Goal: Task Accomplishment & Management: Use online tool/utility

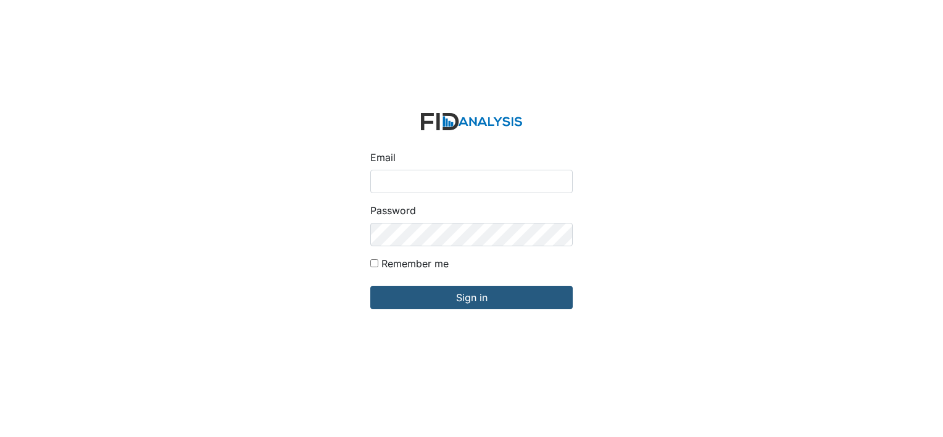
click at [410, 175] on input "Email" at bounding box center [471, 181] width 202 height 23
type input "[EMAIL_ADDRESS][DOMAIN_NAME]"
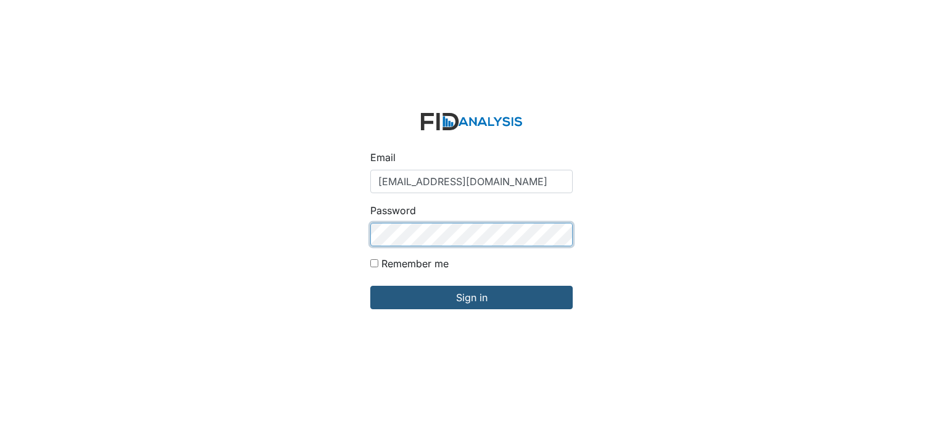
click at [370, 286] on input "Sign in" at bounding box center [471, 297] width 202 height 23
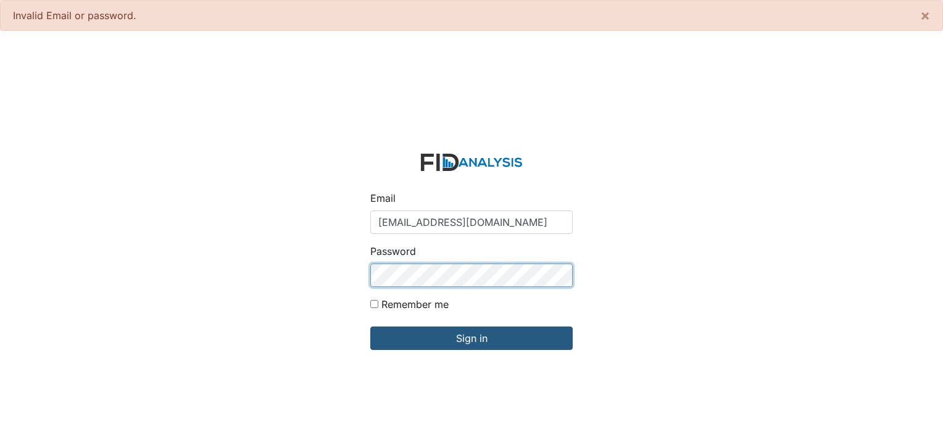
click at [370, 326] on input "Sign in" at bounding box center [471, 337] width 202 height 23
type input "[EMAIL_ADDRESS][DOMAIN_NAME]"
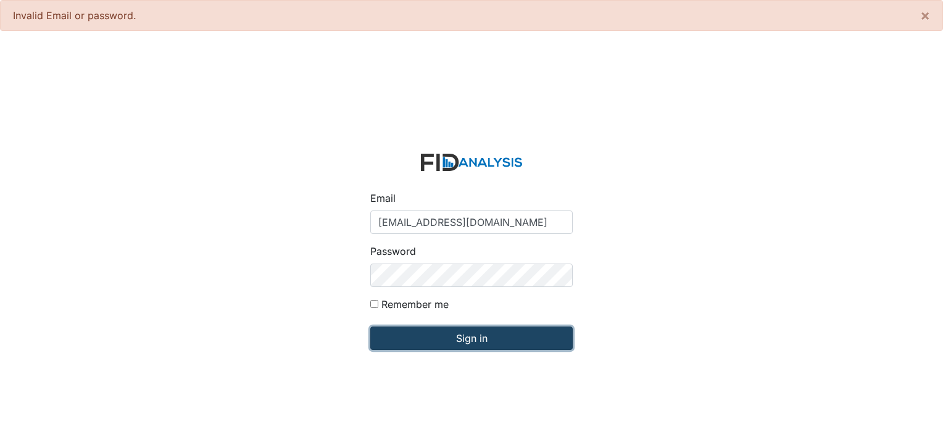
click at [475, 339] on input "Sign in" at bounding box center [471, 337] width 202 height 23
